Goal: Information Seeking & Learning: Learn about a topic

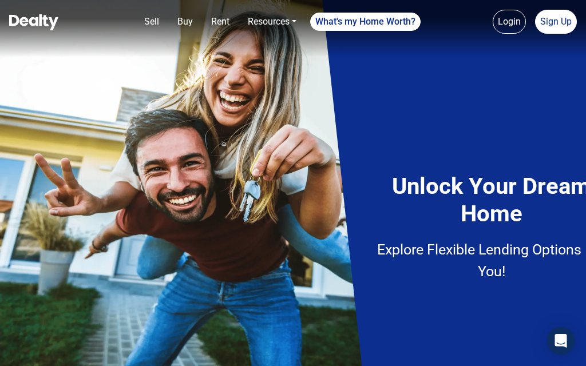
click at [310, 222] on img at bounding box center [293, 183] width 586 height 366
click at [197, 136] on img at bounding box center [293, 183] width 586 height 366
click at [108, 85] on img at bounding box center [293, 183] width 586 height 366
click at [38, 75] on img at bounding box center [293, 183] width 586 height 366
click at [54, 347] on img at bounding box center [293, 183] width 586 height 366
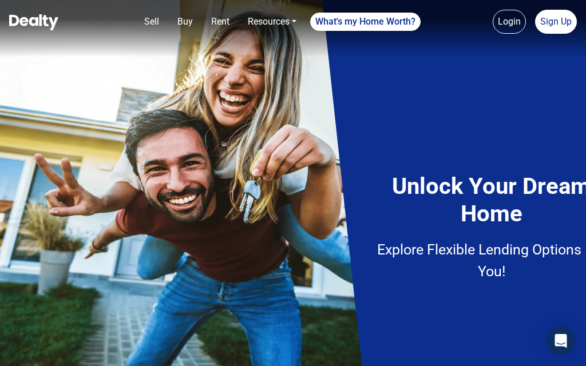
click at [48, 349] on img at bounding box center [293, 183] width 586 height 366
click at [547, 353] on div "Open Intercom Messenger" at bounding box center [560, 341] width 27 height 27
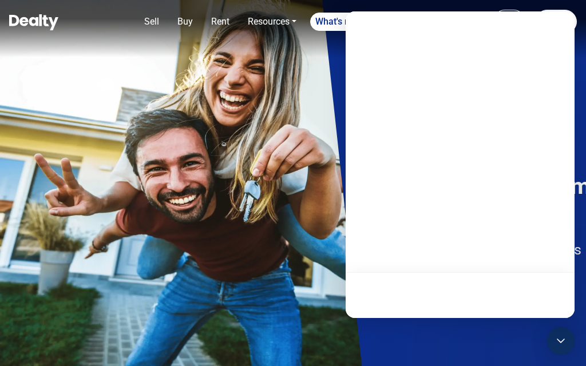
click at [551, 160] on div at bounding box center [460, 164] width 229 height 307
